Goal: Information Seeking & Learning: Learn about a topic

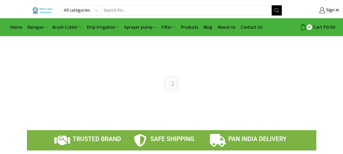
click at [40, 27] on link "Raingun" at bounding box center [37, 27] width 25 height 12
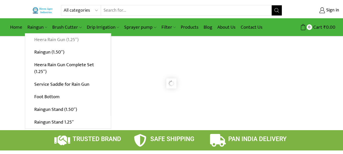
click at [42, 38] on link "Heera Rain Gun (1.25″)" at bounding box center [68, 40] width 86 height 13
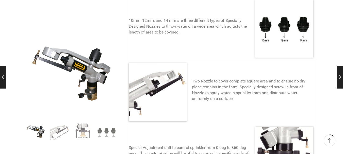
scroll to position [254, 0]
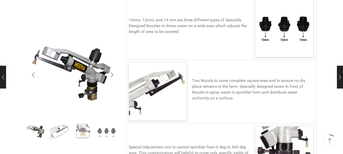
click at [60, 132] on img "2 / 4" at bounding box center [59, 131] width 21 height 21
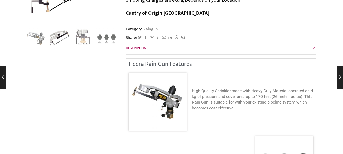
scroll to position [0, 0]
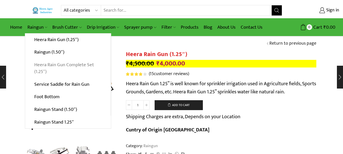
click at [59, 66] on link "Heera Rain Gun Complete Set (1.25″)" at bounding box center [68, 69] width 86 height 20
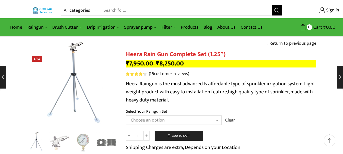
scroll to position [42, 0]
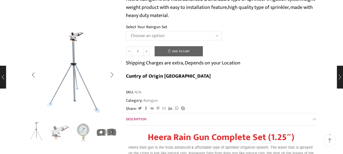
click at [39, 129] on img "1 / 5" at bounding box center [36, 131] width 21 height 21
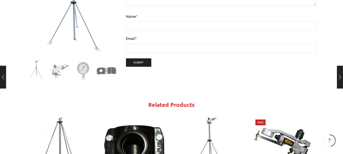
scroll to position [2117, 0]
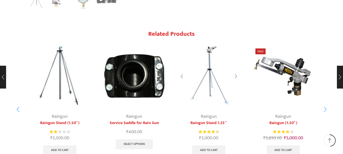
click at [209, 43] on img "3 / 7" at bounding box center [209, 76] width 66 height 66
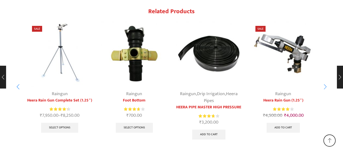
scroll to position [864, 0]
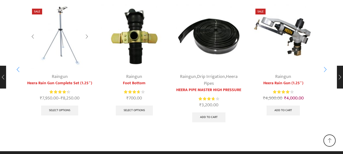
click at [62, 26] on img "1 / 7" at bounding box center [60, 37] width 66 height 66
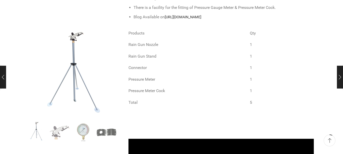
scroll to position [381, 0]
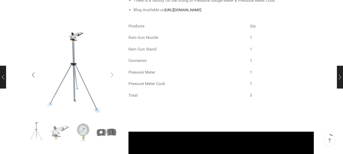
click at [113, 76] on div "Next slide" at bounding box center [112, 75] width 13 height 13
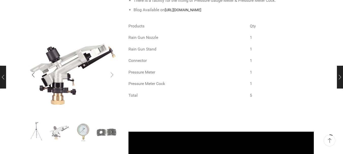
click at [113, 76] on div "Next slide" at bounding box center [112, 75] width 13 height 13
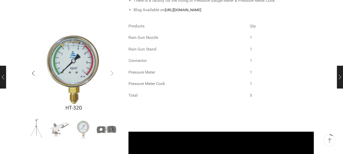
click at [113, 76] on div "Next slide" at bounding box center [112, 73] width 13 height 13
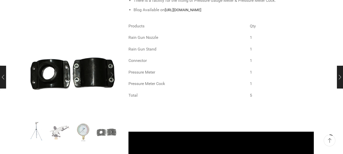
click at [111, 74] on div "Next slide" at bounding box center [112, 75] width 13 height 13
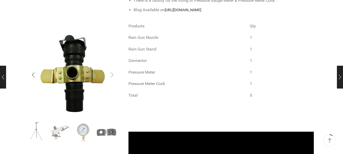
click at [111, 74] on div "Next slide" at bounding box center [112, 75] width 13 height 13
